Goal: Feedback & Contribution: Leave review/rating

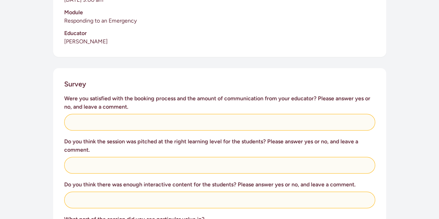
scroll to position [230, 0]
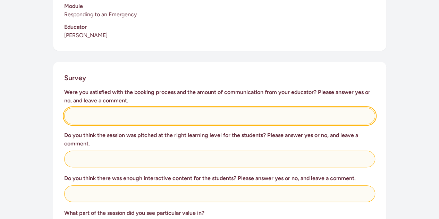
click at [120, 108] on input "text" at bounding box center [219, 116] width 311 height 17
type input "yes- I didn't book directly however"
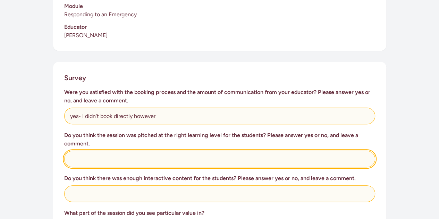
click at [83, 151] on input "text" at bounding box center [219, 159] width 311 height 17
type input "Definitely, the engagement was high by students"
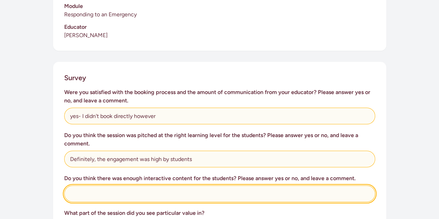
click at [90, 189] on input "text" at bounding box center [219, 194] width 311 height 17
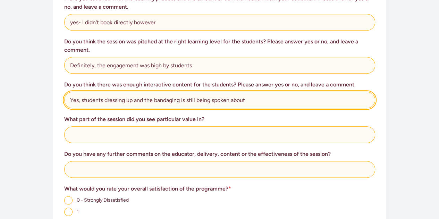
scroll to position [323, 0]
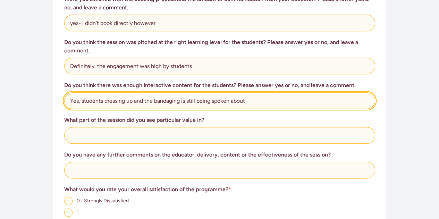
type input "Yes, students dressing up and the bandaging is still being spoken about"
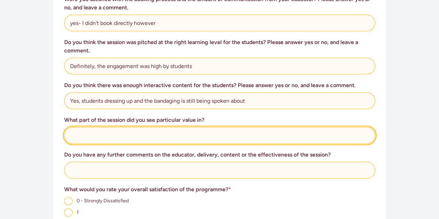
click at [131, 130] on input "text" at bounding box center [219, 135] width 311 height 17
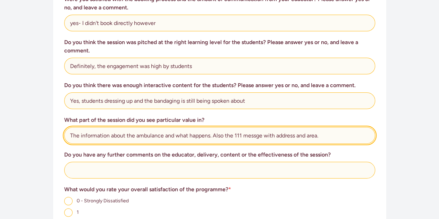
type input "The information about the ambulance and what happens. Also the 111 messge with …"
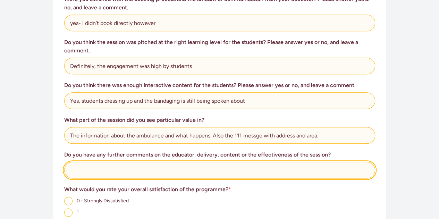
click at [109, 162] on input "text" at bounding box center [219, 170] width 311 height 17
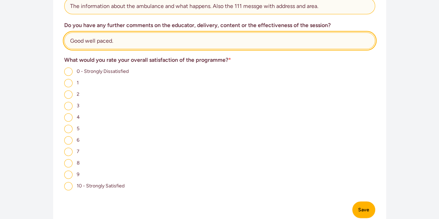
scroll to position [452, 0]
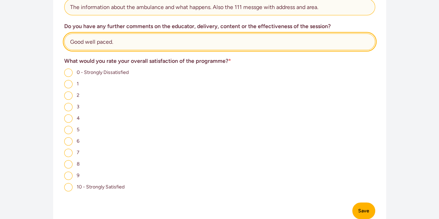
type input "Good well paced."
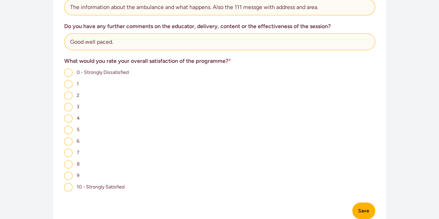
click at [72, 172] on input "9" at bounding box center [68, 176] width 8 height 8
radio input "true"
click at [360, 203] on button "Save" at bounding box center [364, 211] width 23 height 17
